Goal: Task Accomplishment & Management: Manage account settings

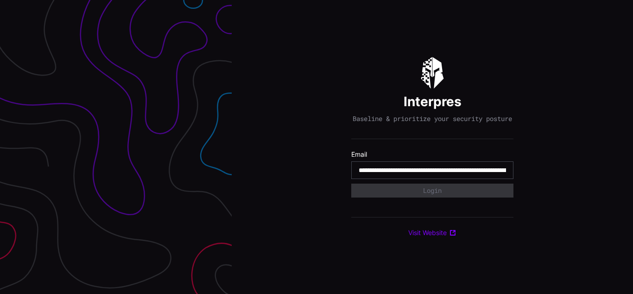
click at [432, 174] on input "**********" at bounding box center [431, 170] width 147 height 8
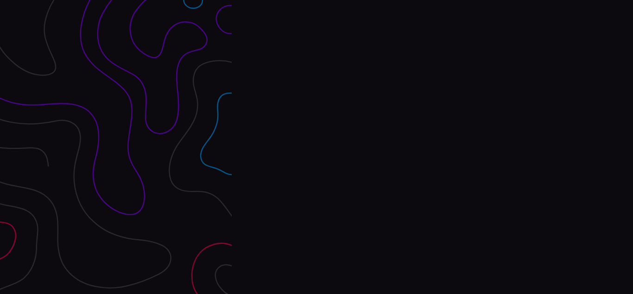
click at [316, 147] on div "Interpres Baseline & prioritize your security posture Email Login Visit Website" at bounding box center [432, 147] width 401 height 294
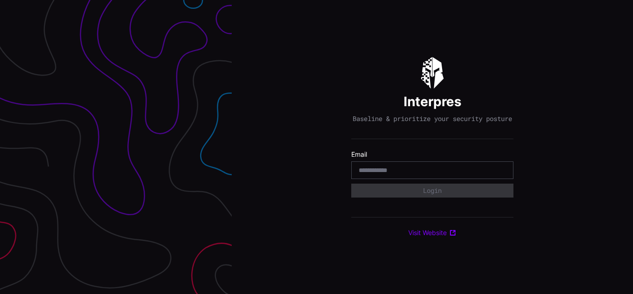
click at [316, 147] on div "Interpres Baseline & prioritize your security posture Email Login Visit Website" at bounding box center [432, 147] width 401 height 294
click at [116, 147] on div at bounding box center [116, 147] width 232 height 294
click at [432, 147] on div "Interpres Baseline & prioritize your security posture Email Login Visit Website" at bounding box center [432, 147] width 162 height 180
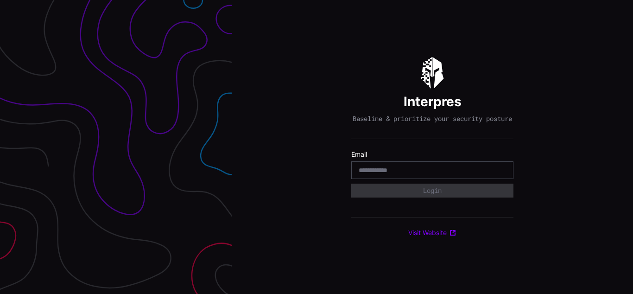
click at [432, 147] on div "Interpres Baseline & prioritize your security posture Email Login Visit Website" at bounding box center [432, 147] width 162 height 180
click at [432, 174] on input "email" at bounding box center [431, 170] width 147 height 8
click at [316, 147] on div "Interpres Baseline & prioritize your security posture Email Login Visit Website" at bounding box center [432, 147] width 401 height 294
